Goal: Task Accomplishment & Management: Complete application form

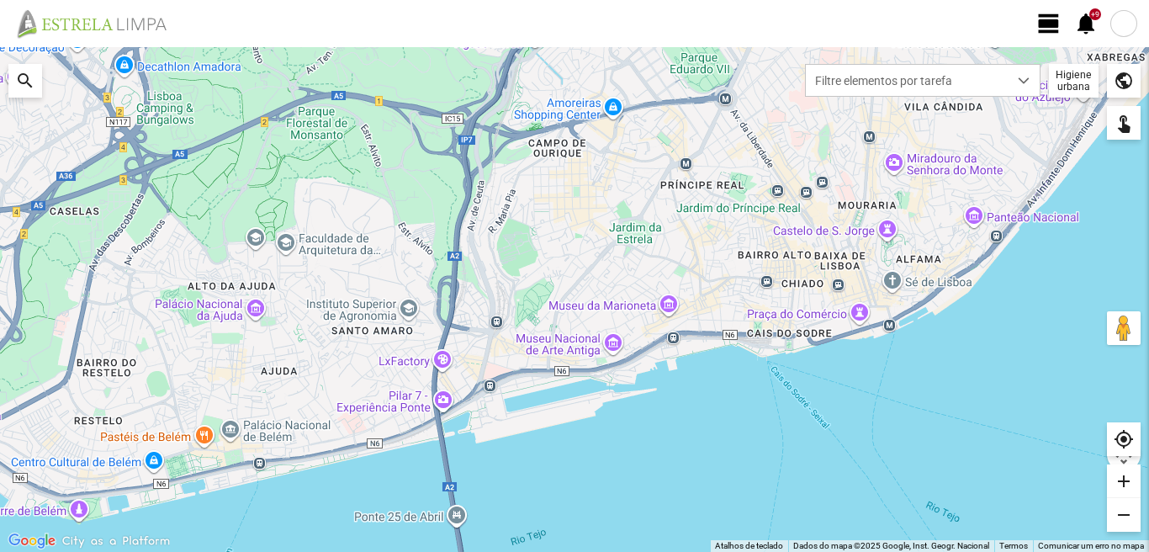
click at [1042, 25] on span "view_day" at bounding box center [1049, 23] width 25 height 25
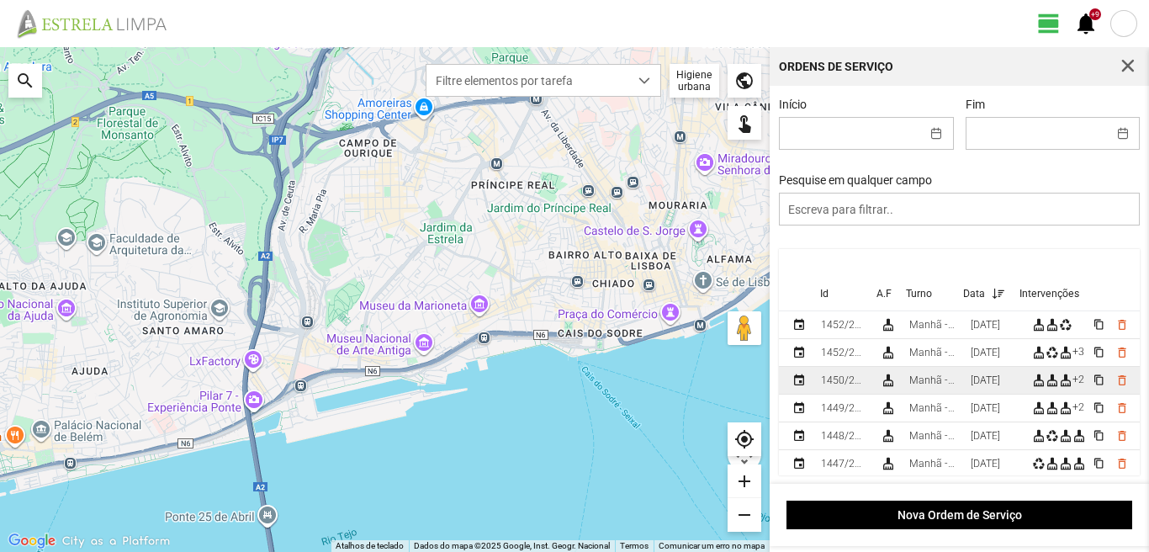
scroll to position [84, 0]
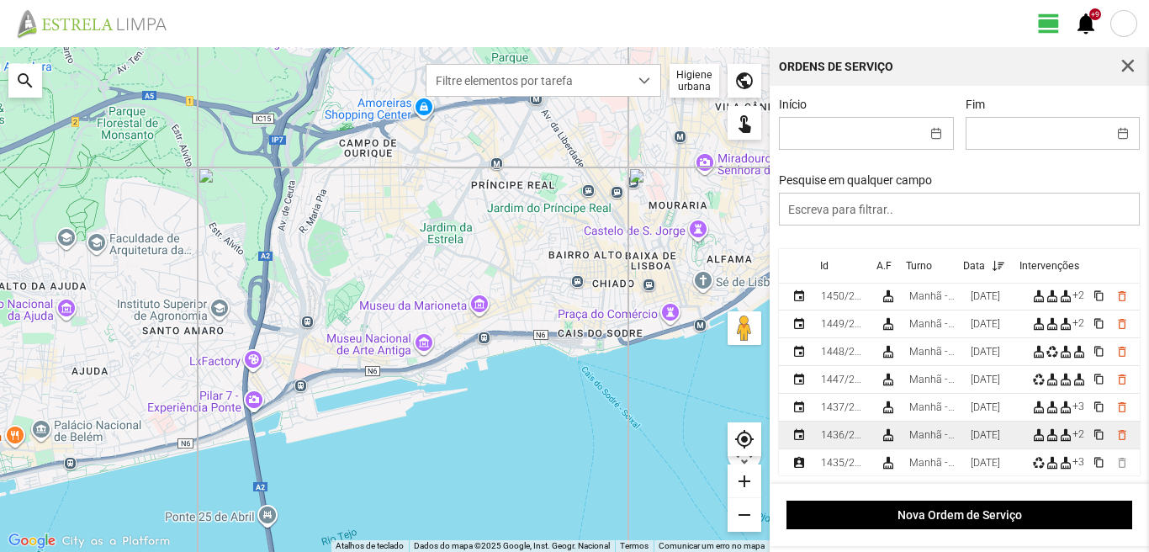
click at [985, 440] on div "[DATE]" at bounding box center [985, 435] width 29 height 12
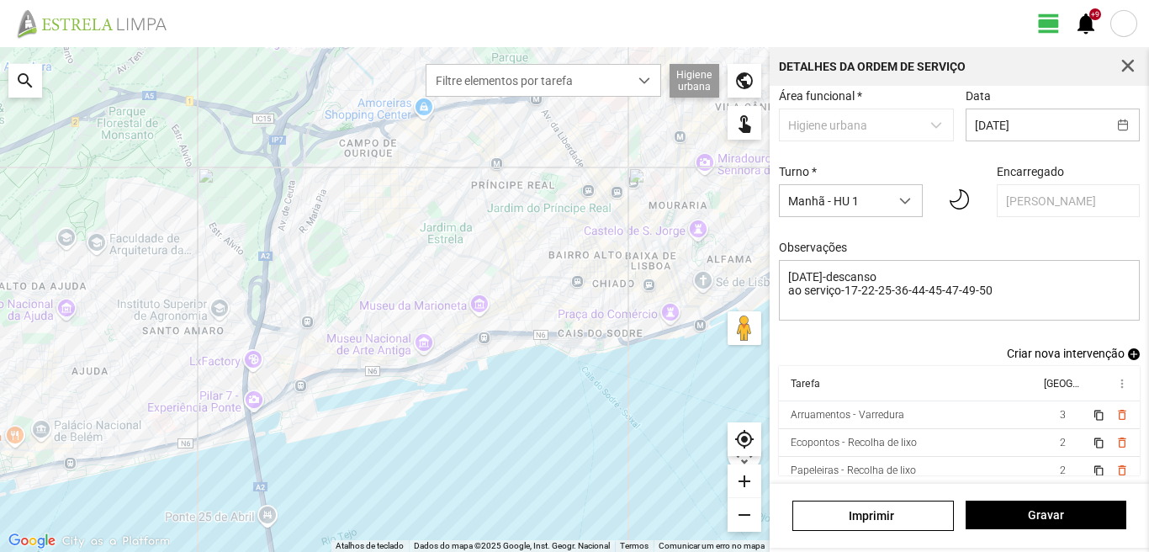
scroll to position [65, 0]
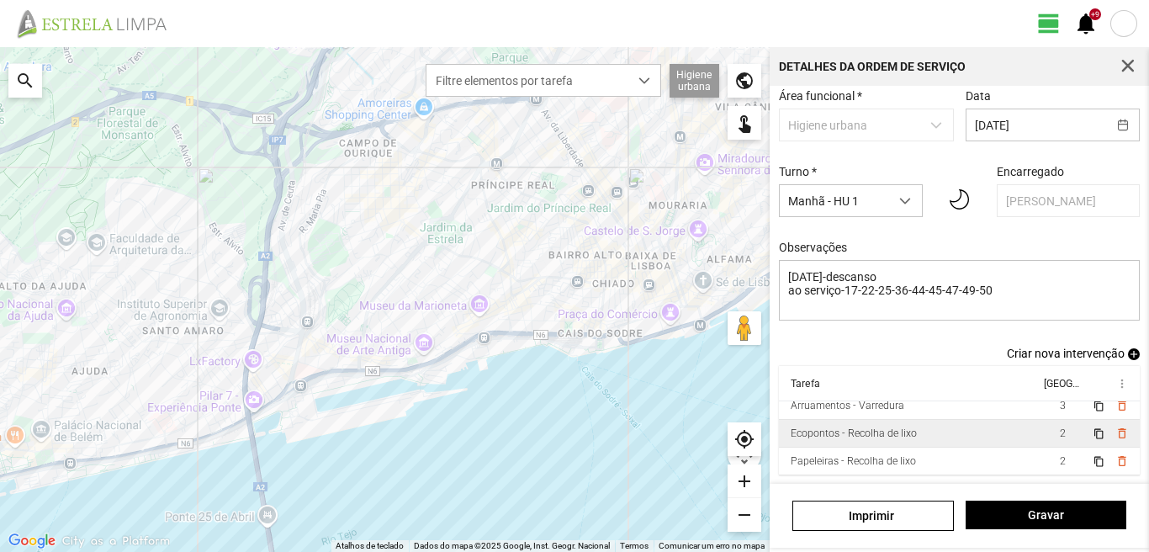
click at [1039, 435] on td "2" at bounding box center [1062, 434] width 47 height 28
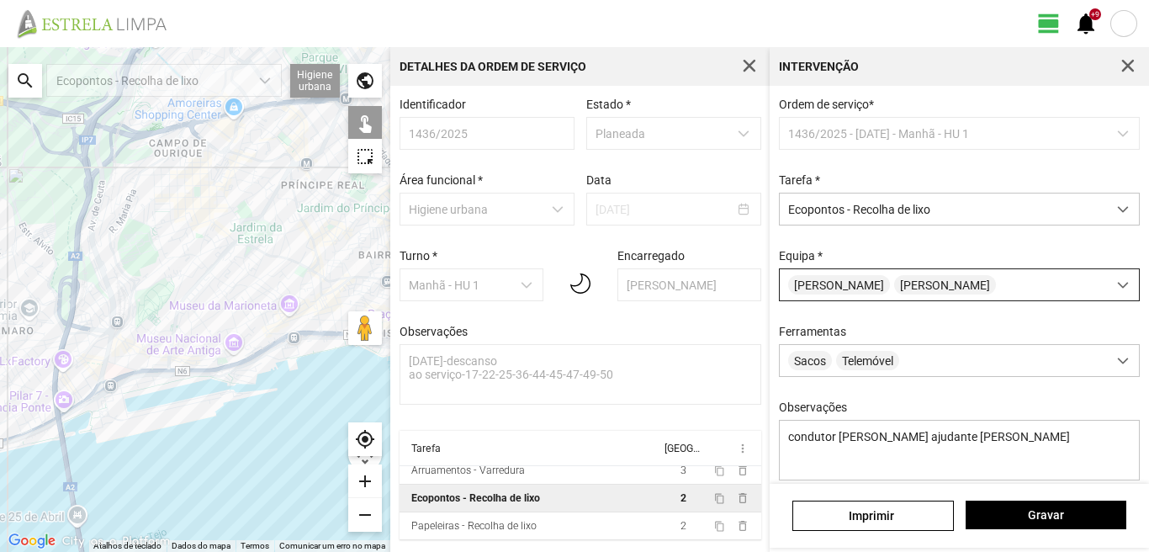
click at [860, 286] on span "[PERSON_NAME]" at bounding box center [839, 284] width 102 height 19
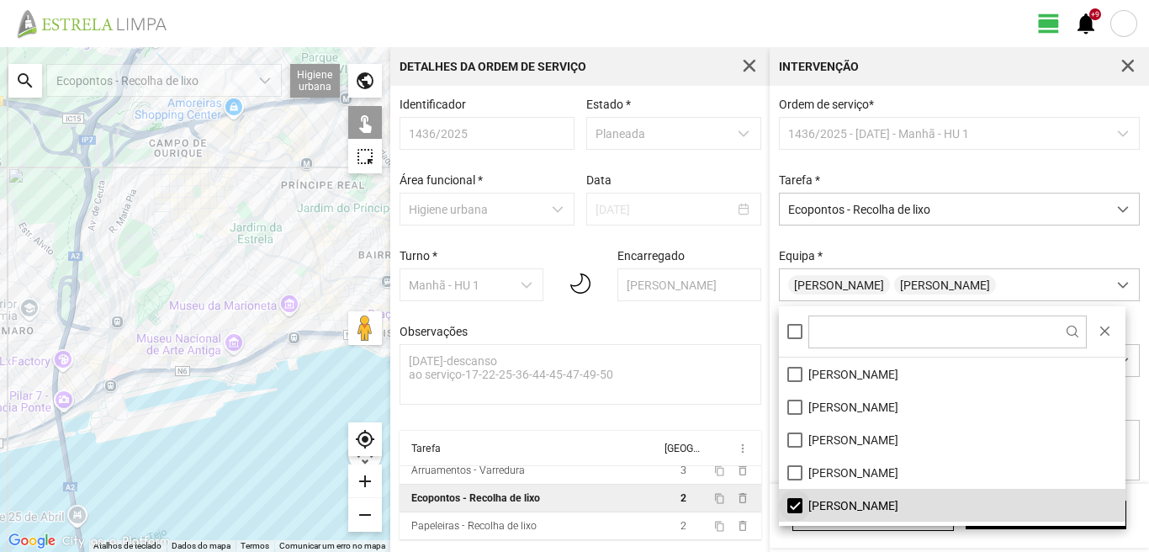
click at [796, 507] on li "[PERSON_NAME]" at bounding box center [952, 505] width 347 height 33
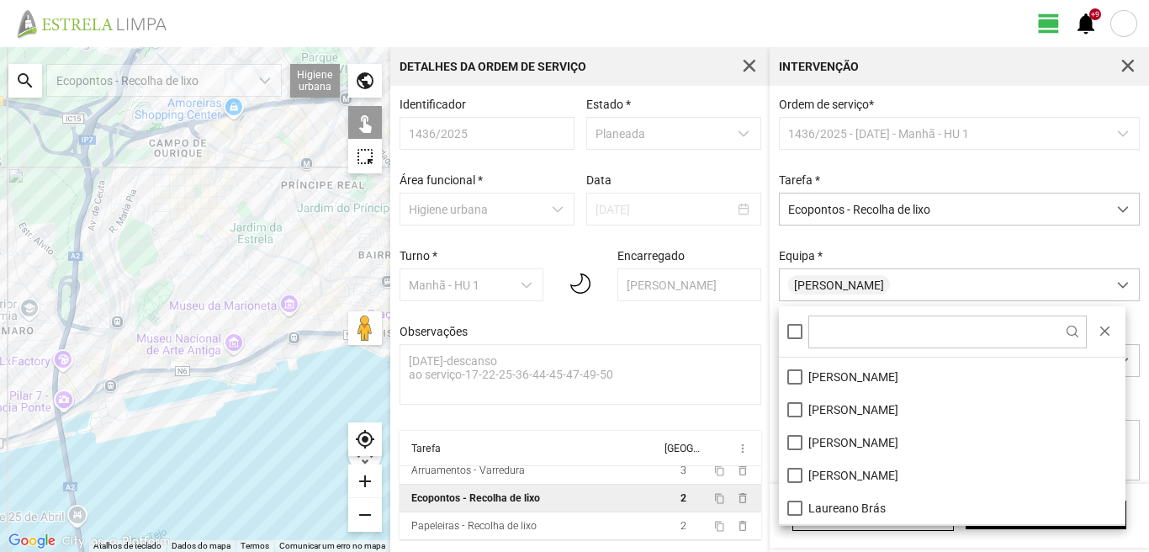
scroll to position [84, 0]
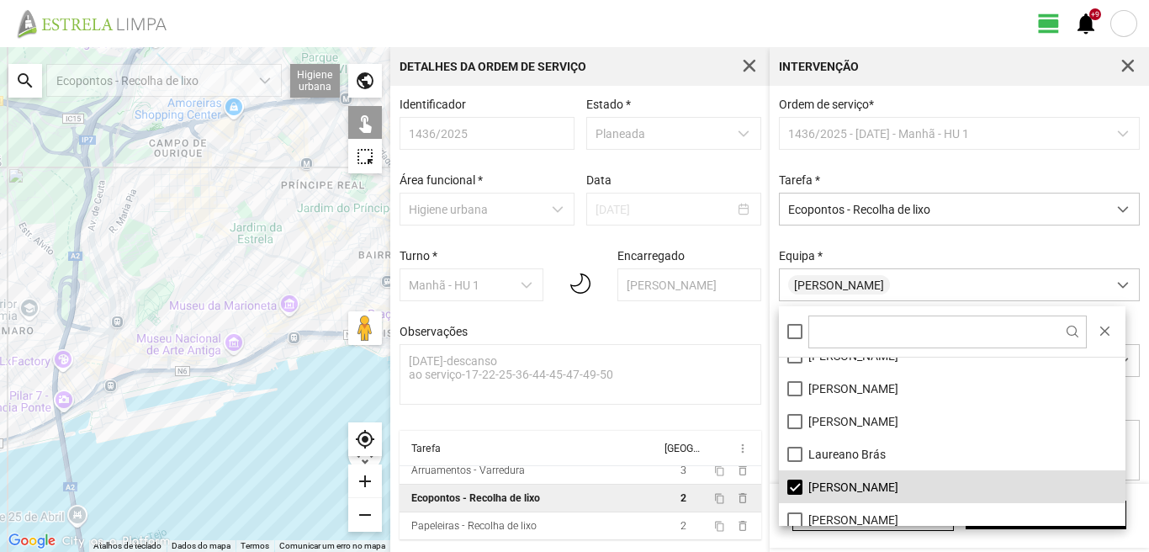
click at [243, 295] on div at bounding box center [195, 299] width 390 height 505
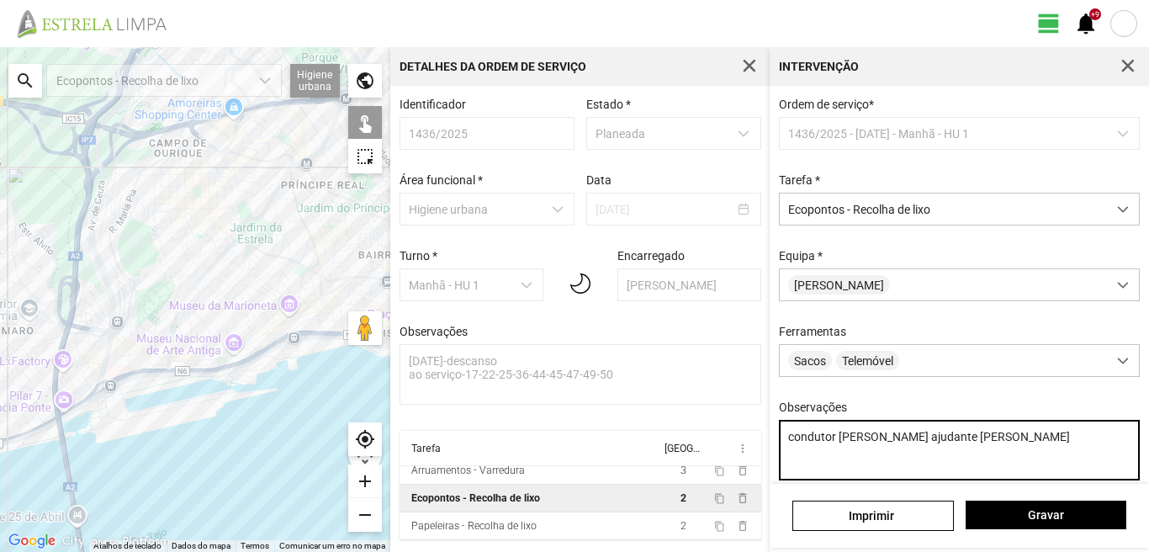
click at [958, 446] on textarea "condutor [PERSON_NAME] ajudante [PERSON_NAME]" at bounding box center [960, 450] width 362 height 61
type textarea "condutor [PERSON_NAME] ajudante [PERSON_NAME]"
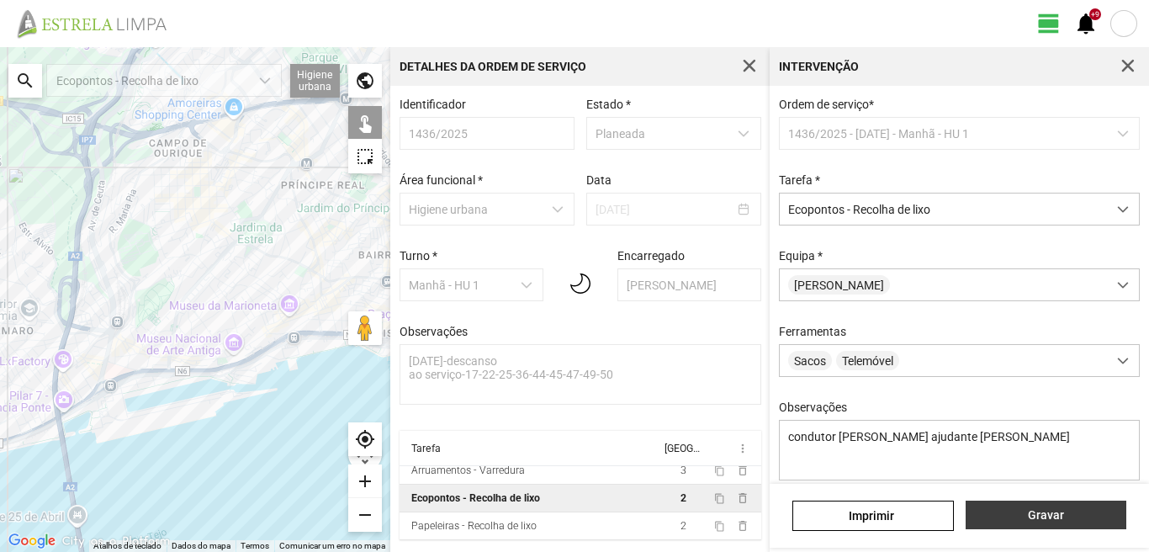
click at [1003, 512] on span "Gravar" at bounding box center [1045, 514] width 143 height 13
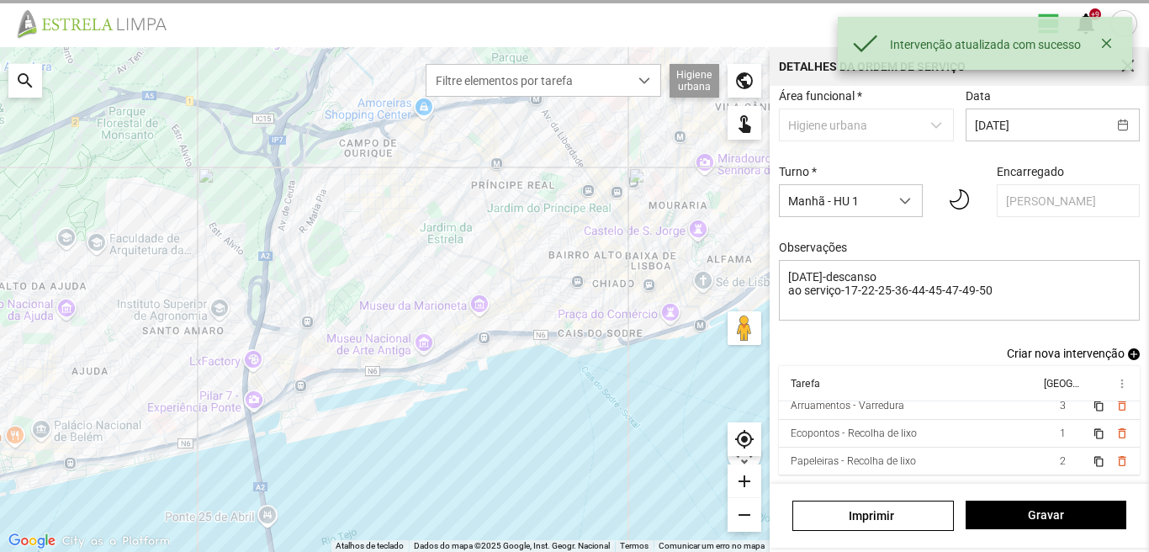
scroll to position [92, 0]
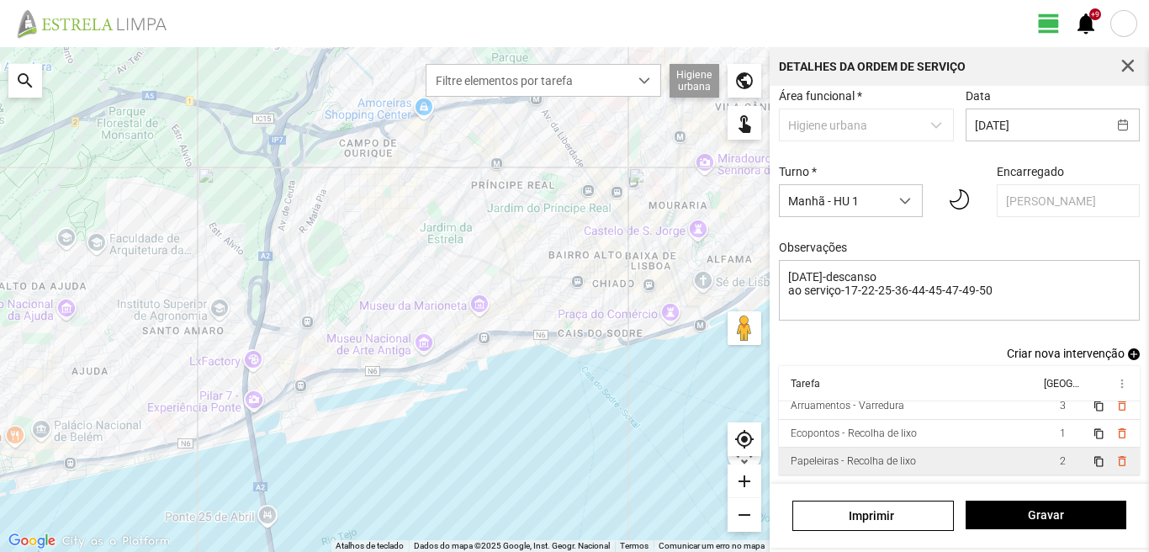
click at [1039, 469] on td "2" at bounding box center [1062, 462] width 47 height 28
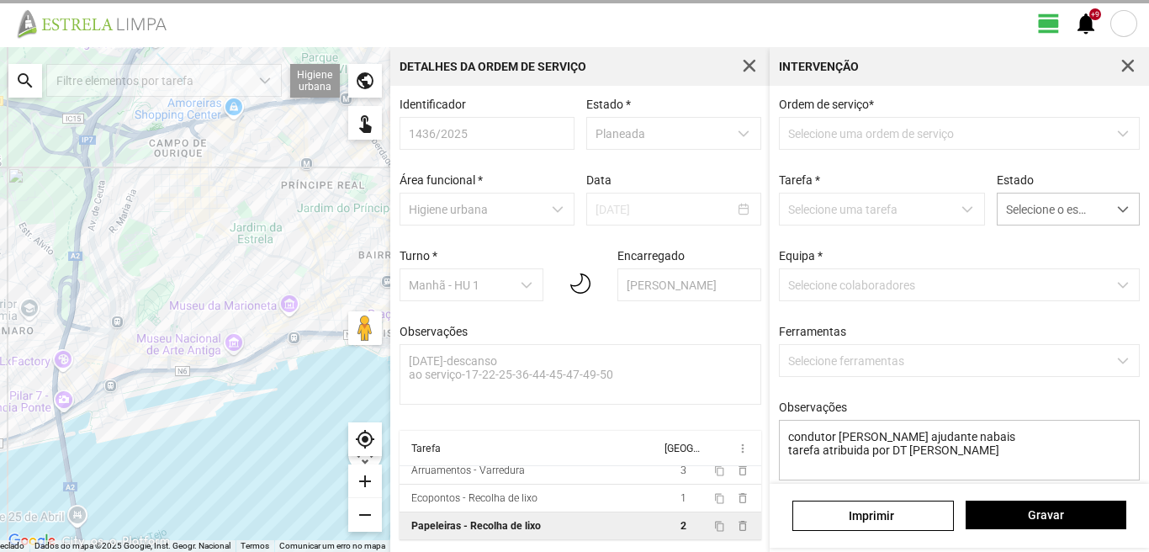
scroll to position [3, 0]
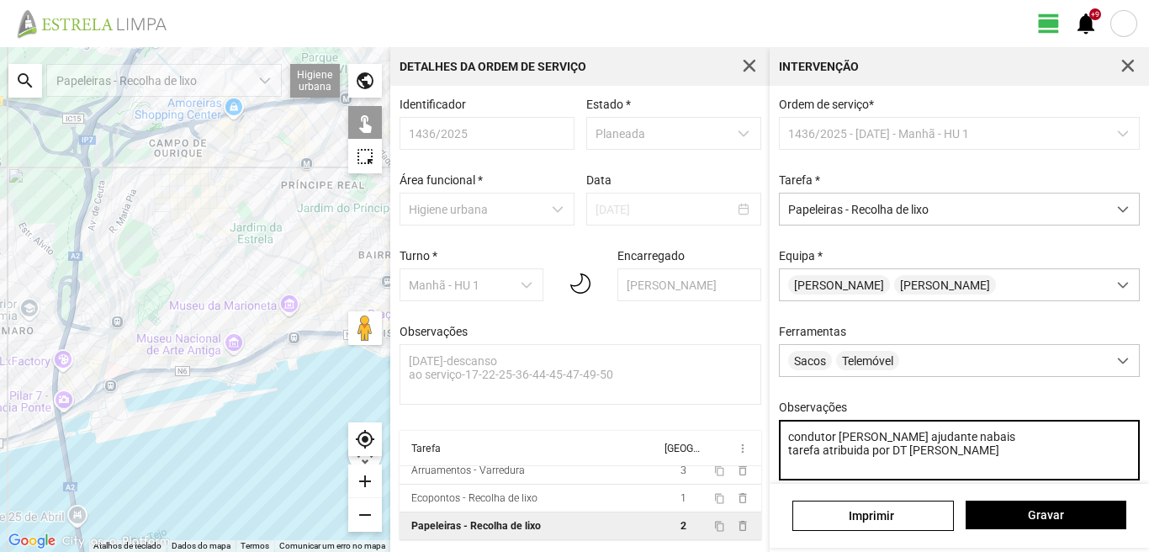
click at [946, 445] on textarea "condutor [PERSON_NAME] ajudante nabais tarefa atribuida por DT [PERSON_NAME]" at bounding box center [960, 450] width 362 height 61
click at [856, 446] on textarea "condutor [PERSON_NAME] ajudante [PERSON_NAME] atribuida por DT [PERSON_NAME]" at bounding box center [960, 450] width 362 height 61
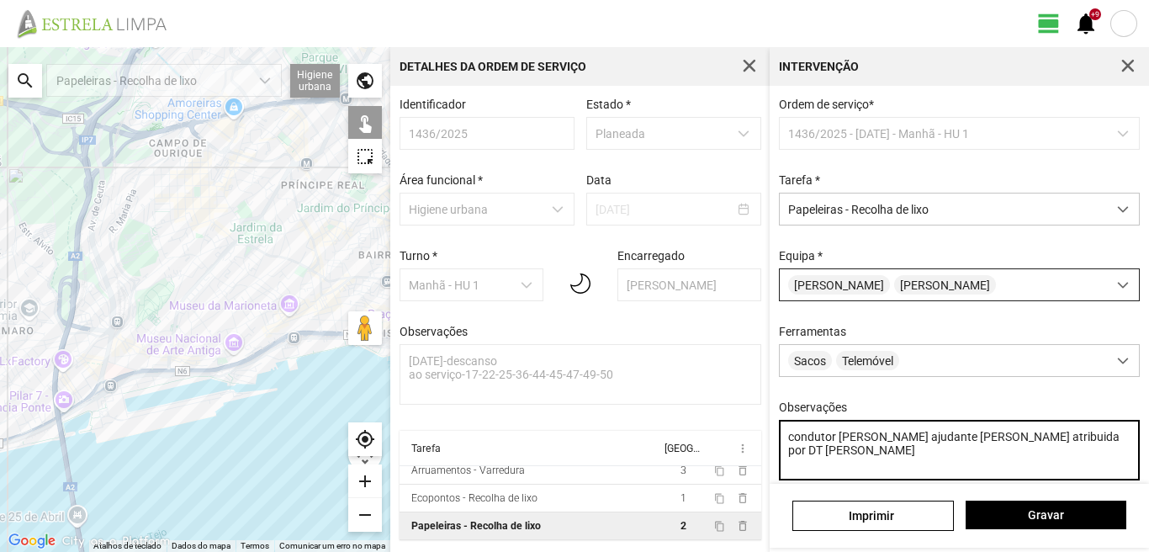
type textarea "condutor [PERSON_NAME] ajudante [PERSON_NAME] atribuida por DT [PERSON_NAME]"
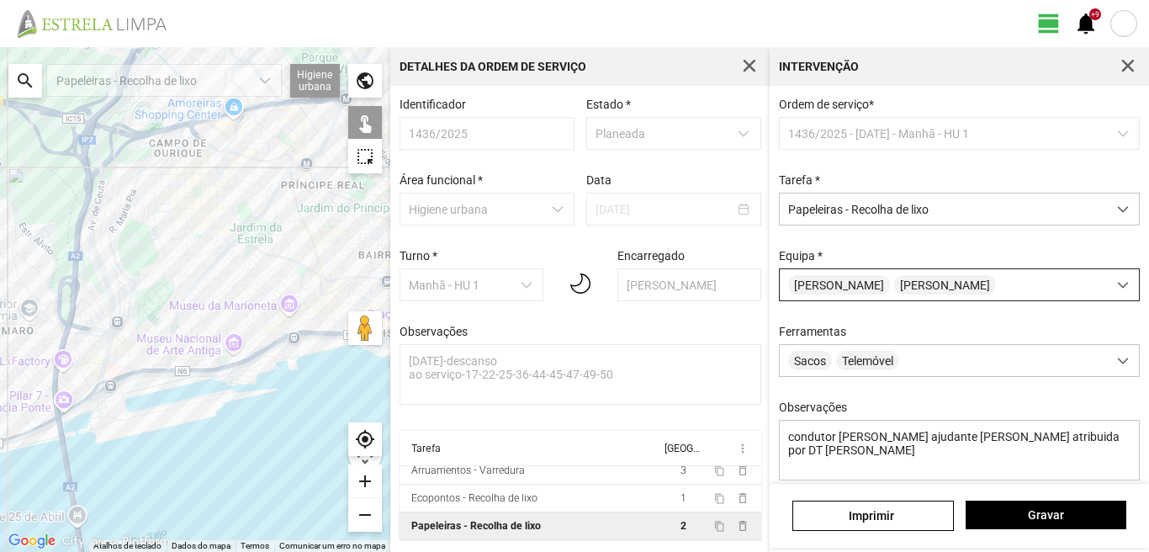
click at [863, 293] on span "[PERSON_NAME]" at bounding box center [839, 284] width 102 height 19
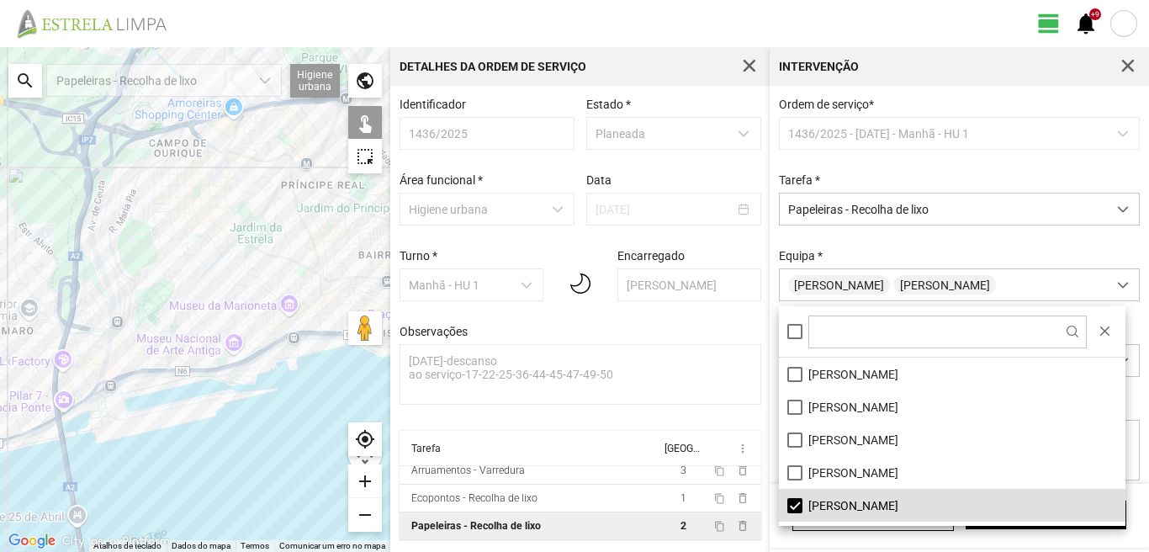
click at [787, 501] on li "[PERSON_NAME]" at bounding box center [952, 505] width 347 height 33
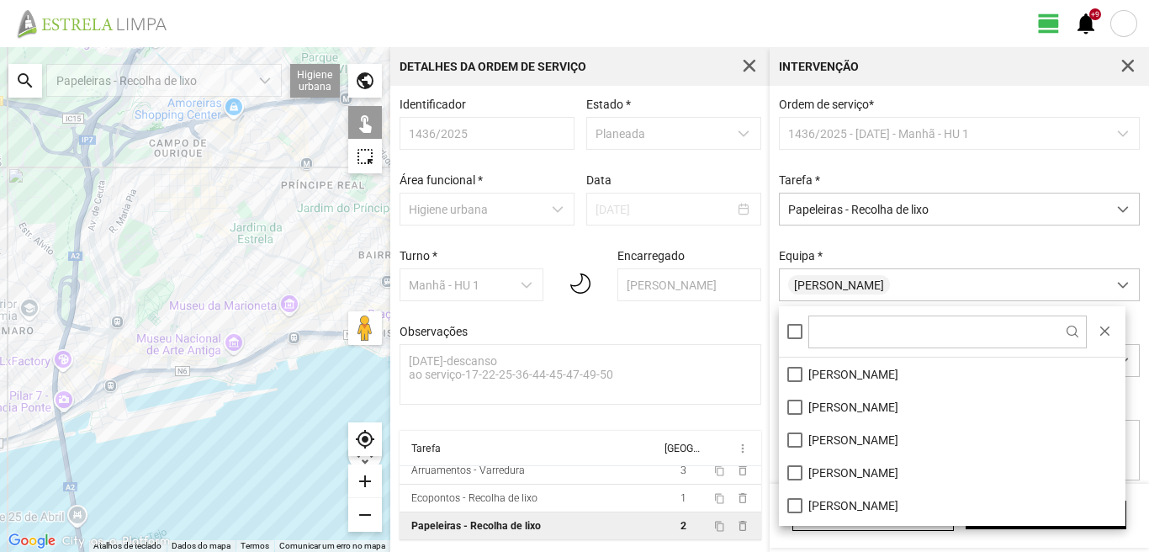
click at [252, 309] on div at bounding box center [195, 299] width 390 height 505
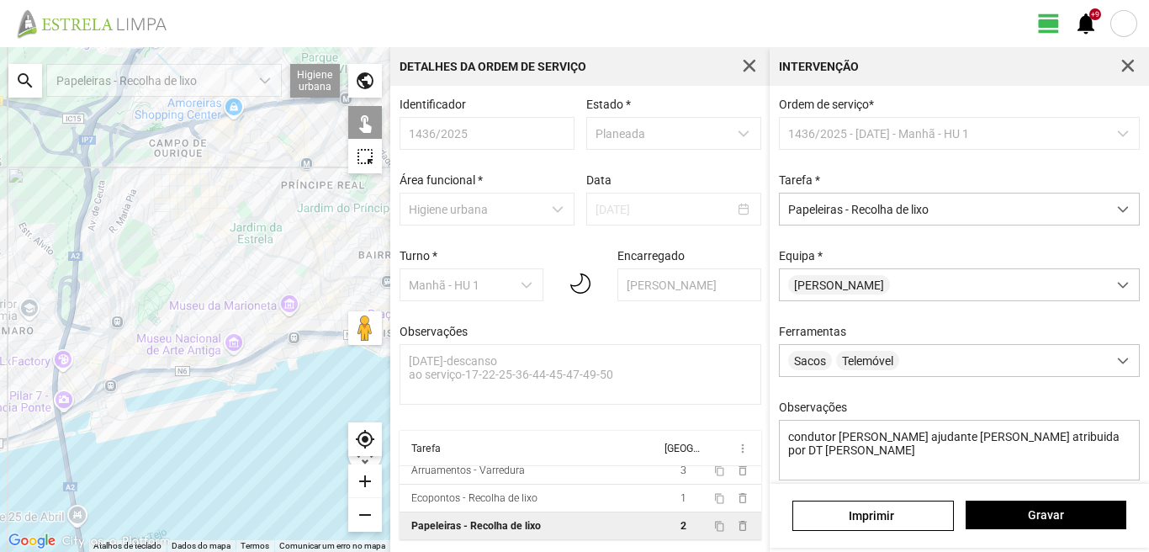
click at [252, 309] on div at bounding box center [195, 299] width 390 height 505
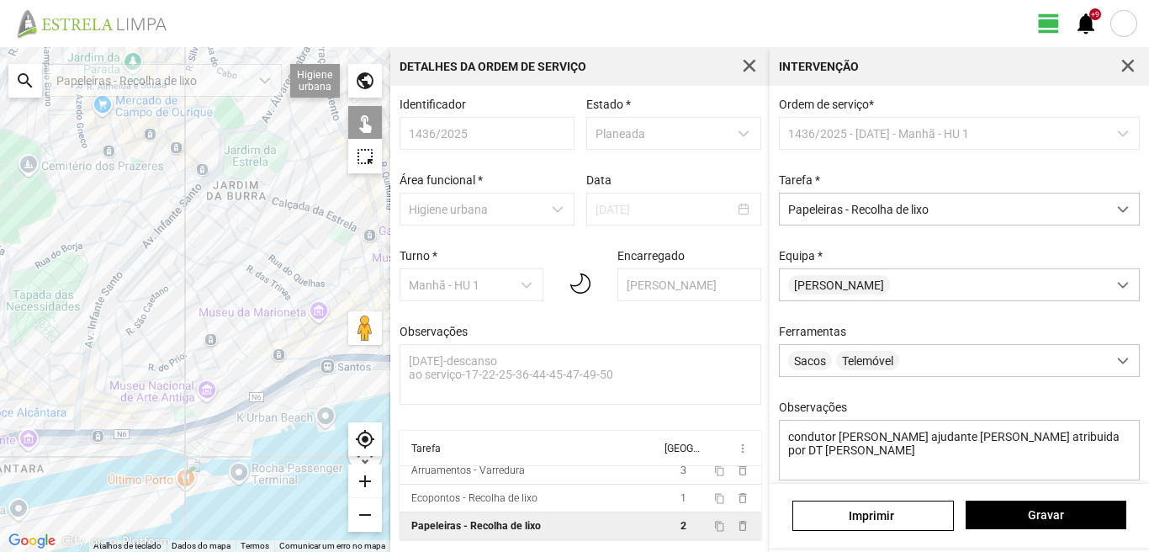
click at [240, 295] on div at bounding box center [195, 299] width 390 height 505
click at [1023, 519] on span "Gravar" at bounding box center [1045, 514] width 143 height 13
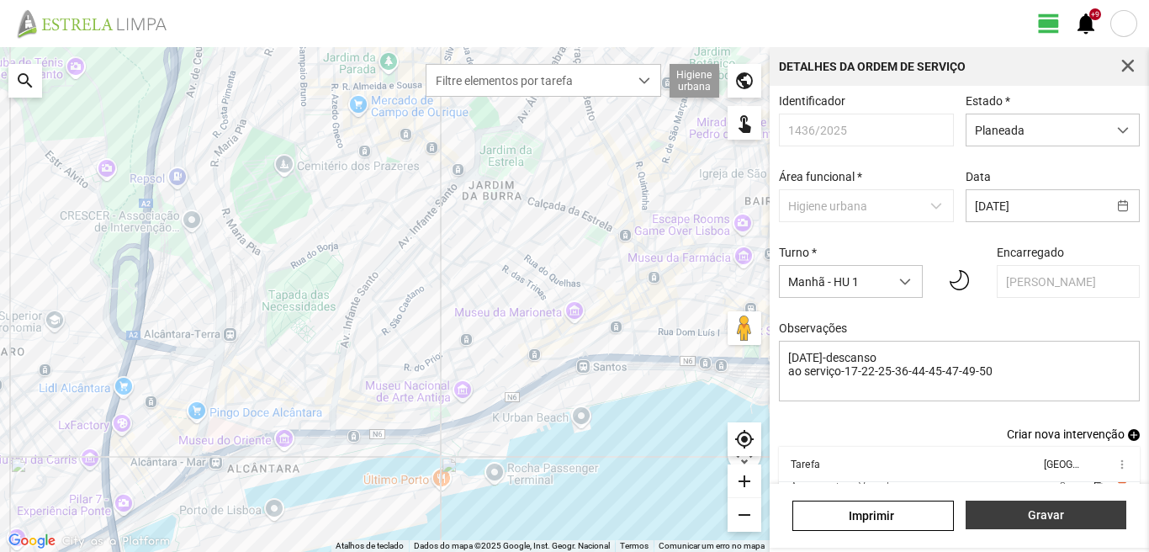
click at [1012, 509] on span "Gravar" at bounding box center [1045, 514] width 143 height 13
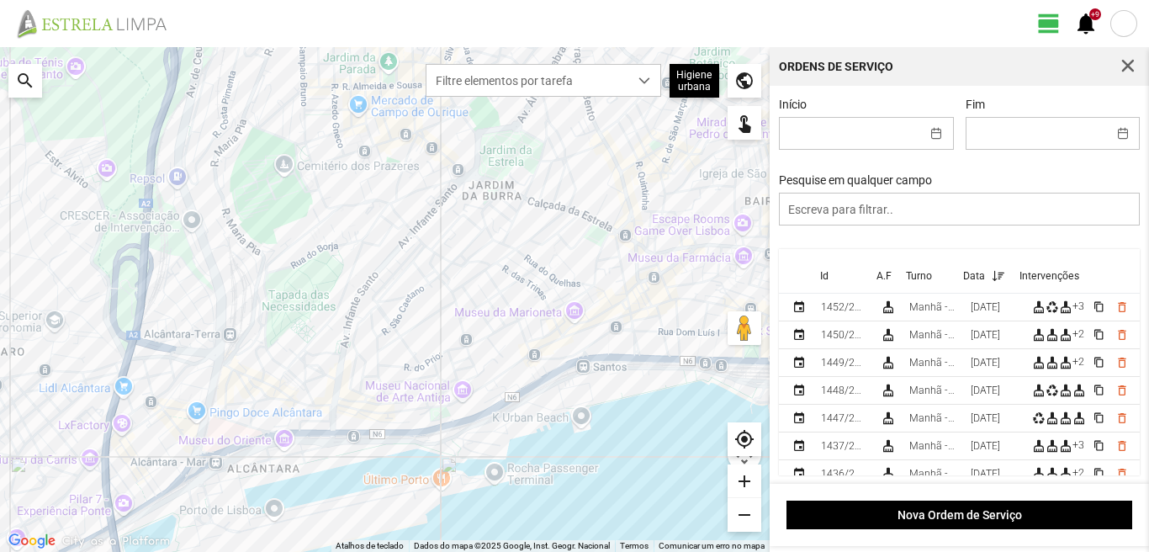
scroll to position [84, 0]
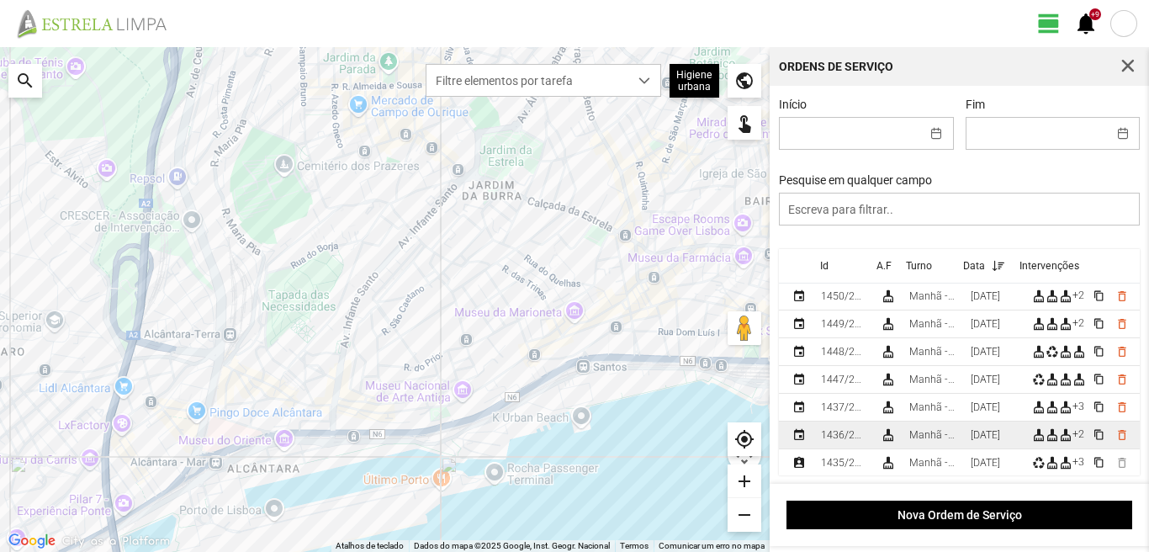
click at [973, 432] on td "[DATE]" at bounding box center [994, 436] width 61 height 28
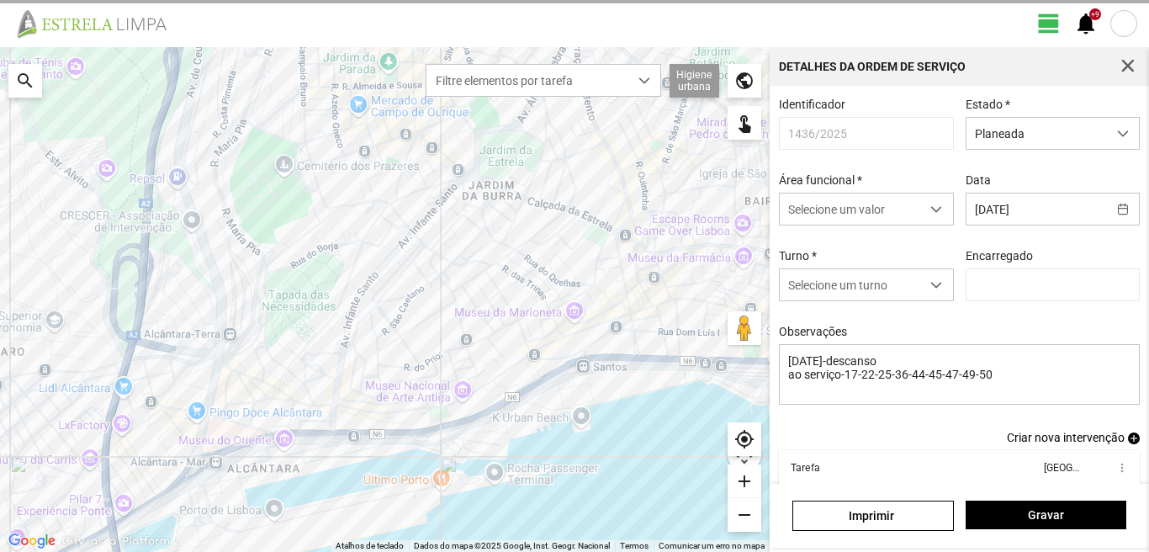
type input "[PERSON_NAME]"
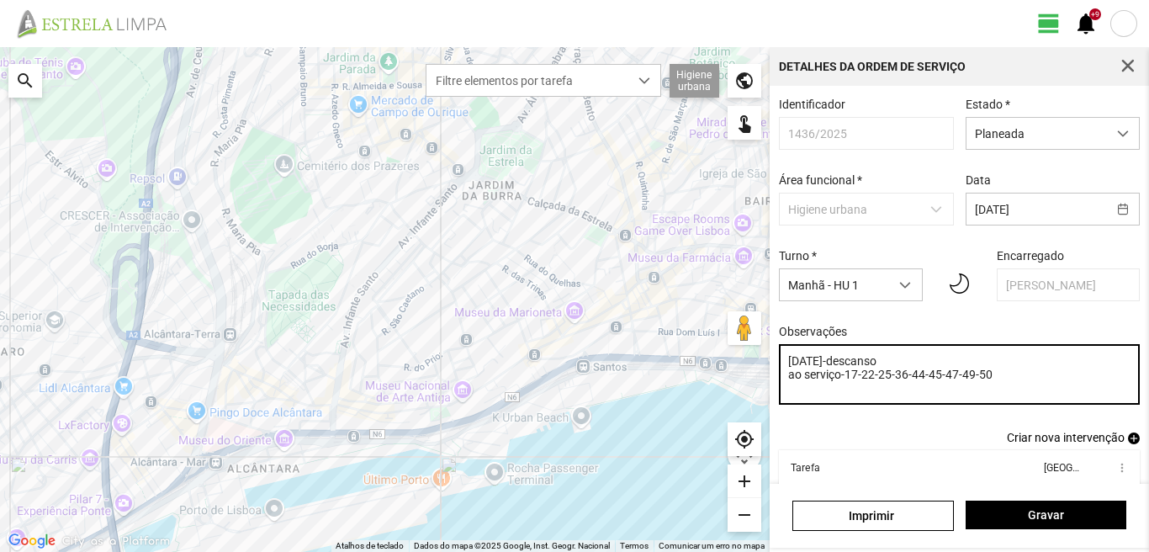
click at [861, 380] on textarea "[DATE]-descanso ao serviço-17-22-25-36-44-45-47-49-50" at bounding box center [960, 374] width 362 height 61
click at [814, 365] on textarea "[DATE]-descanso ao serviço-22-25-36-44-45-47-49-50" at bounding box center [960, 374] width 362 height 61
click at [915, 368] on textarea "6-10- 17-39-descanso ao serviço-22-25-36-44-45-47-49-50" at bounding box center [960, 374] width 362 height 61
type textarea "6-10- 17-39-descanso ao serviço-22-25-36-44-45-47-49-50"
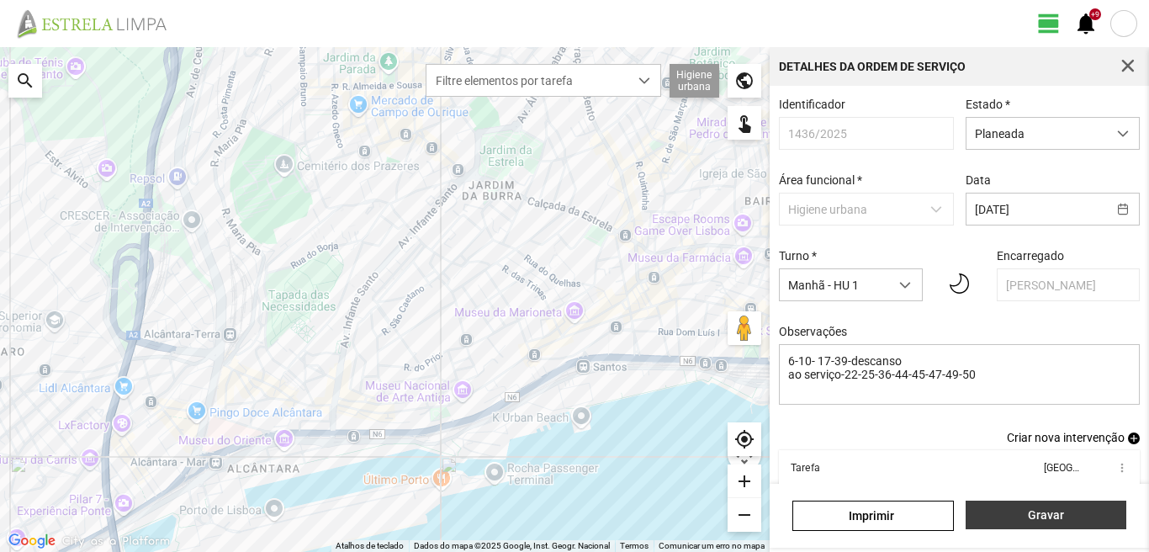
click at [999, 520] on span "Gravar" at bounding box center [1045, 514] width 143 height 13
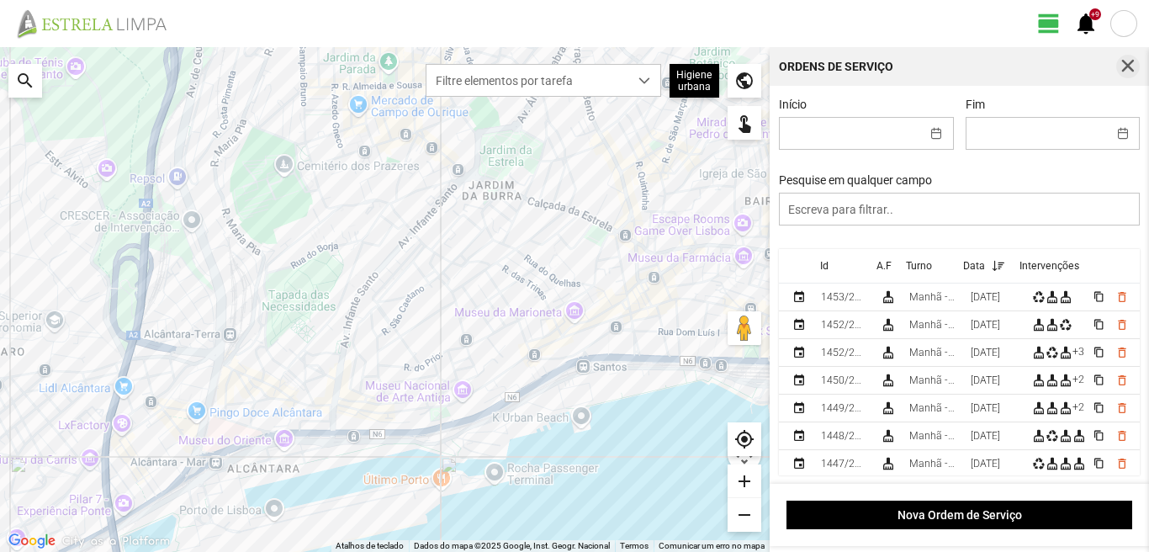
click at [1128, 58] on button "button" at bounding box center [1129, 67] width 24 height 24
